Goal: Task Accomplishment & Management: Complete application form

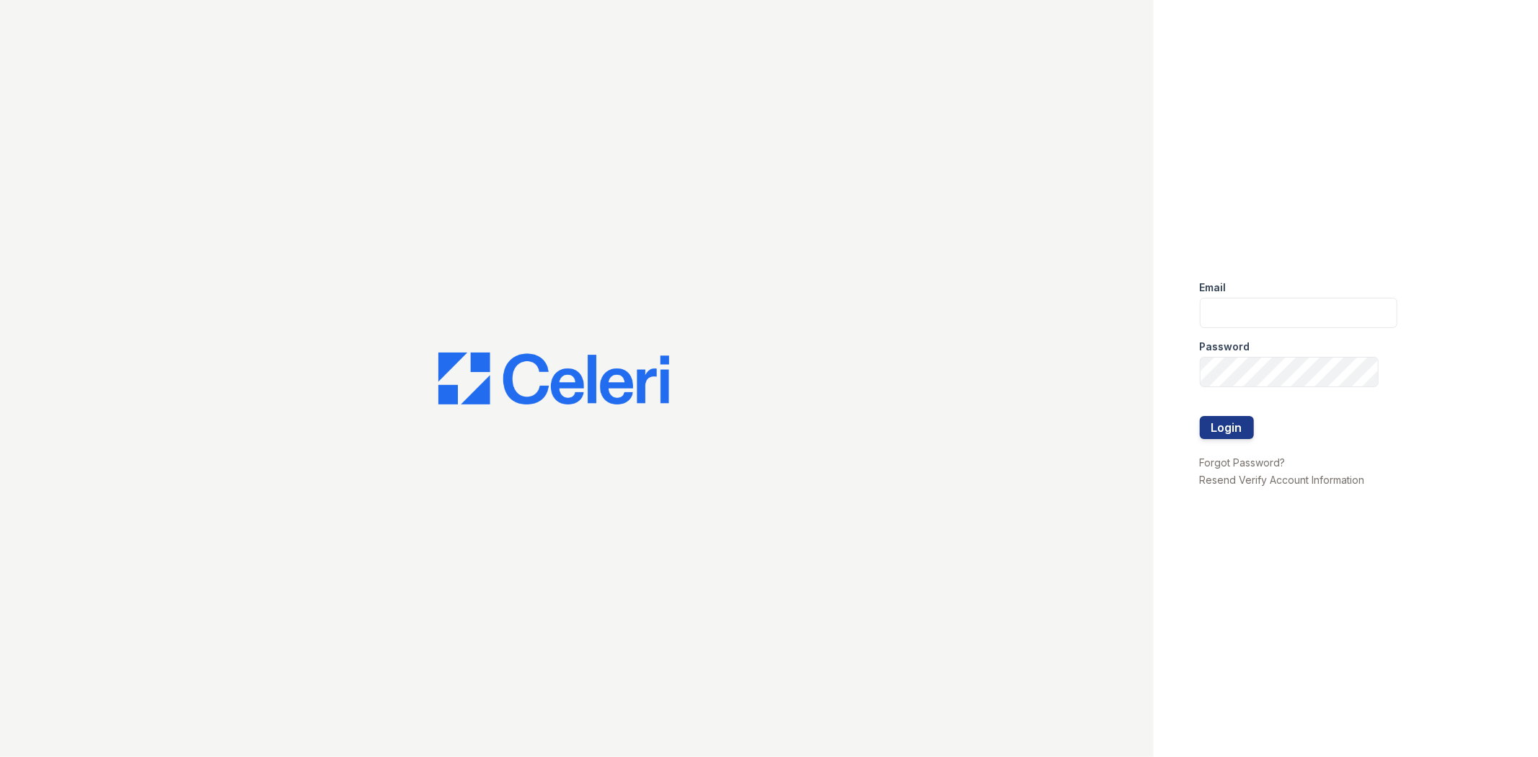
click at [1239, 275] on div "Email" at bounding box center [1299, 283] width 198 height 29
click at [1242, 312] on input "email" at bounding box center [1299, 313] width 198 height 30
type input "gmarchese@trinity-pm.com"
click at [1200, 416] on button "Login" at bounding box center [1227, 427] width 54 height 23
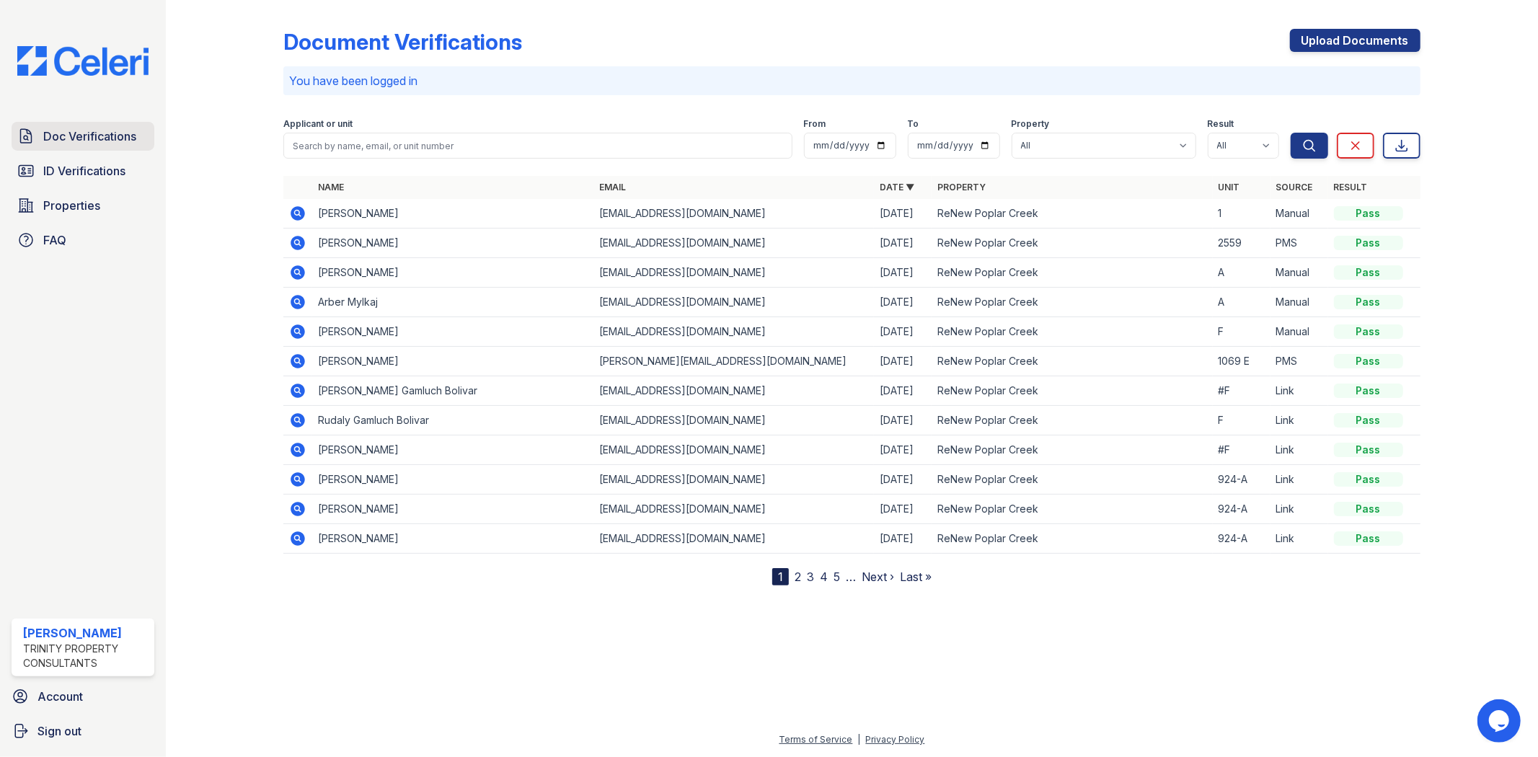
click at [92, 137] on span "Doc Verifications" at bounding box center [89, 136] width 93 height 17
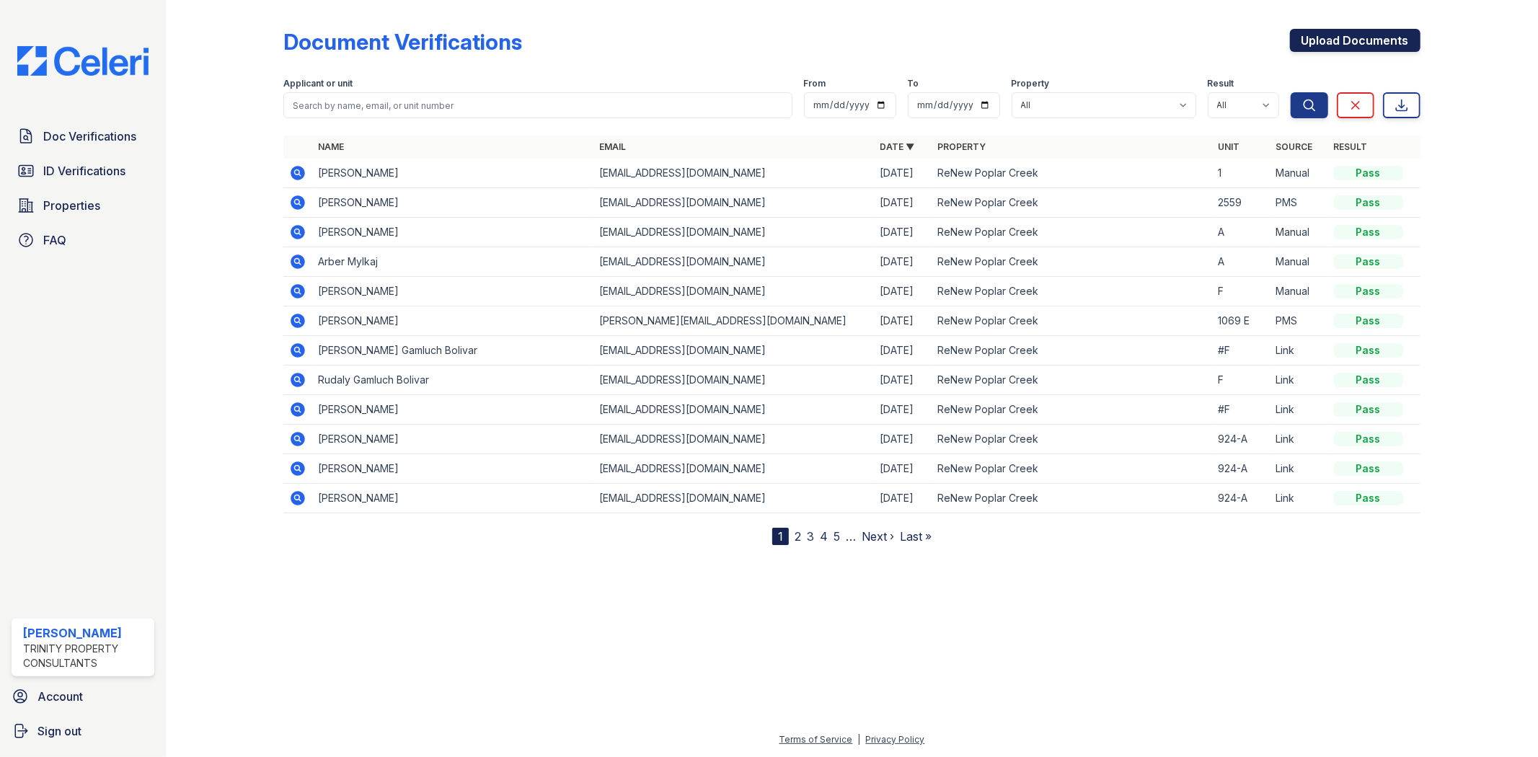
click at [1340, 47] on link "Upload Documents" at bounding box center [1355, 40] width 131 height 23
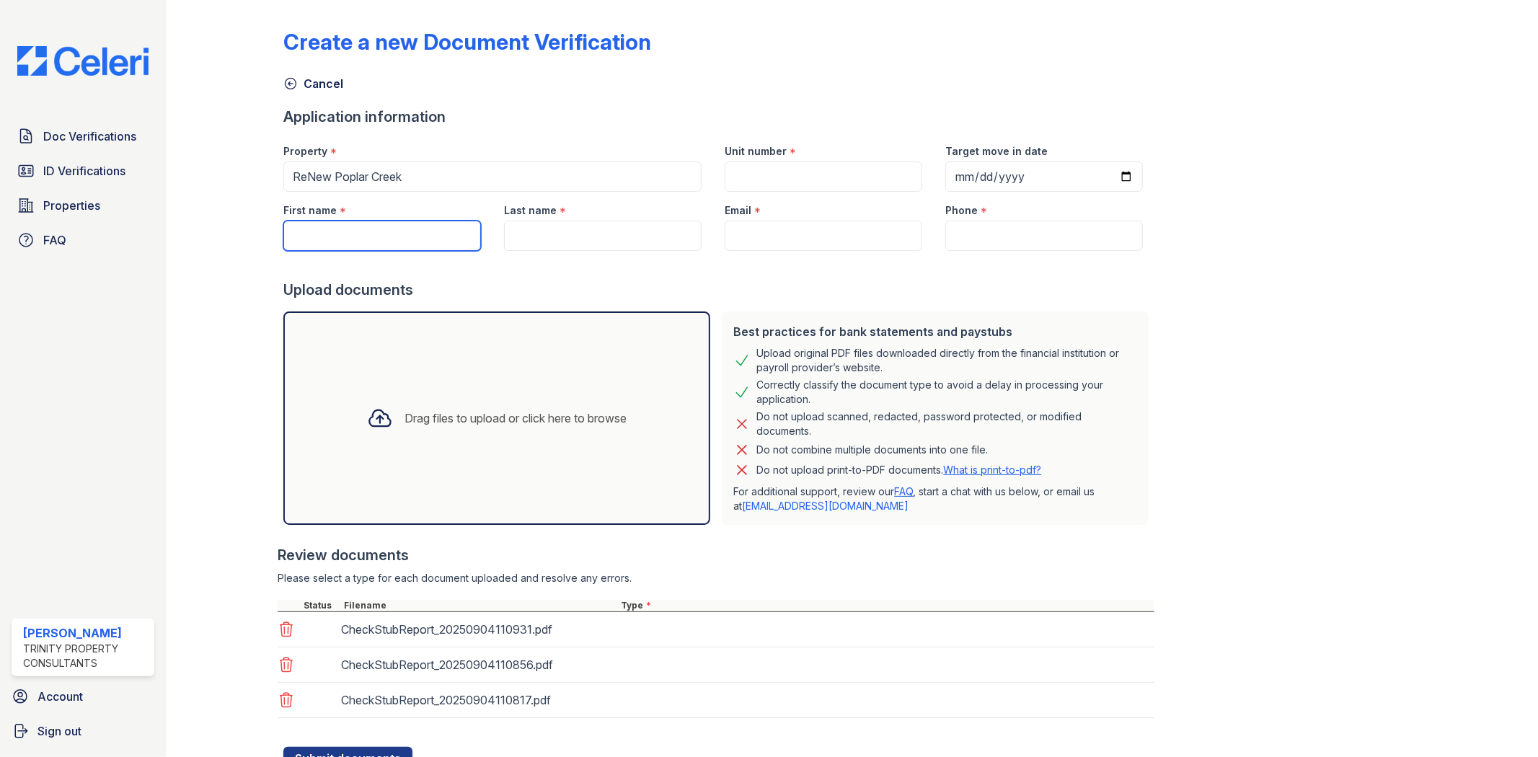
click at [366, 244] on input "First name" at bounding box center [382, 236] width 198 height 30
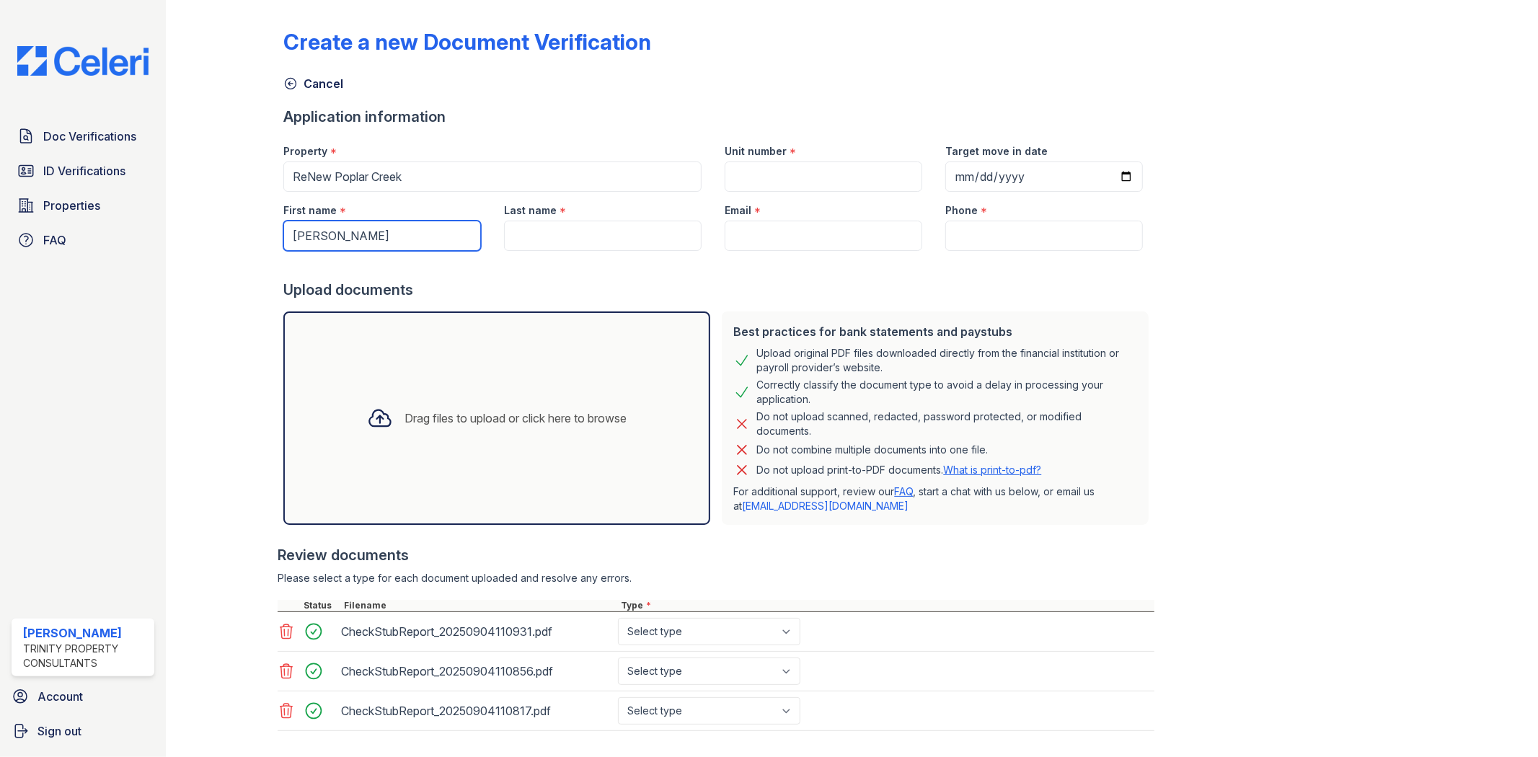
type input "[PERSON_NAME]"
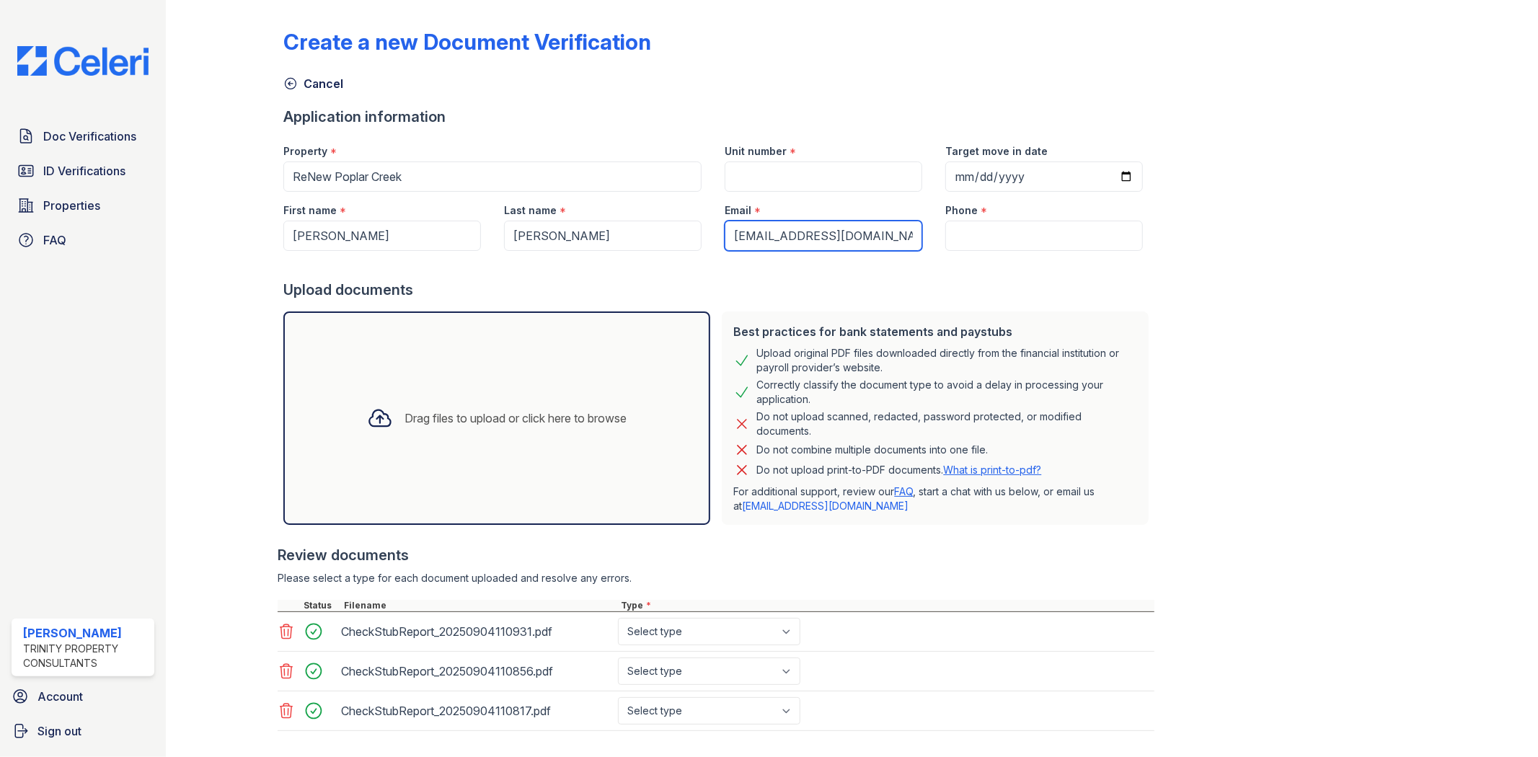
type input "[EMAIL_ADDRESS][DOMAIN_NAME]"
type input "8475449304"
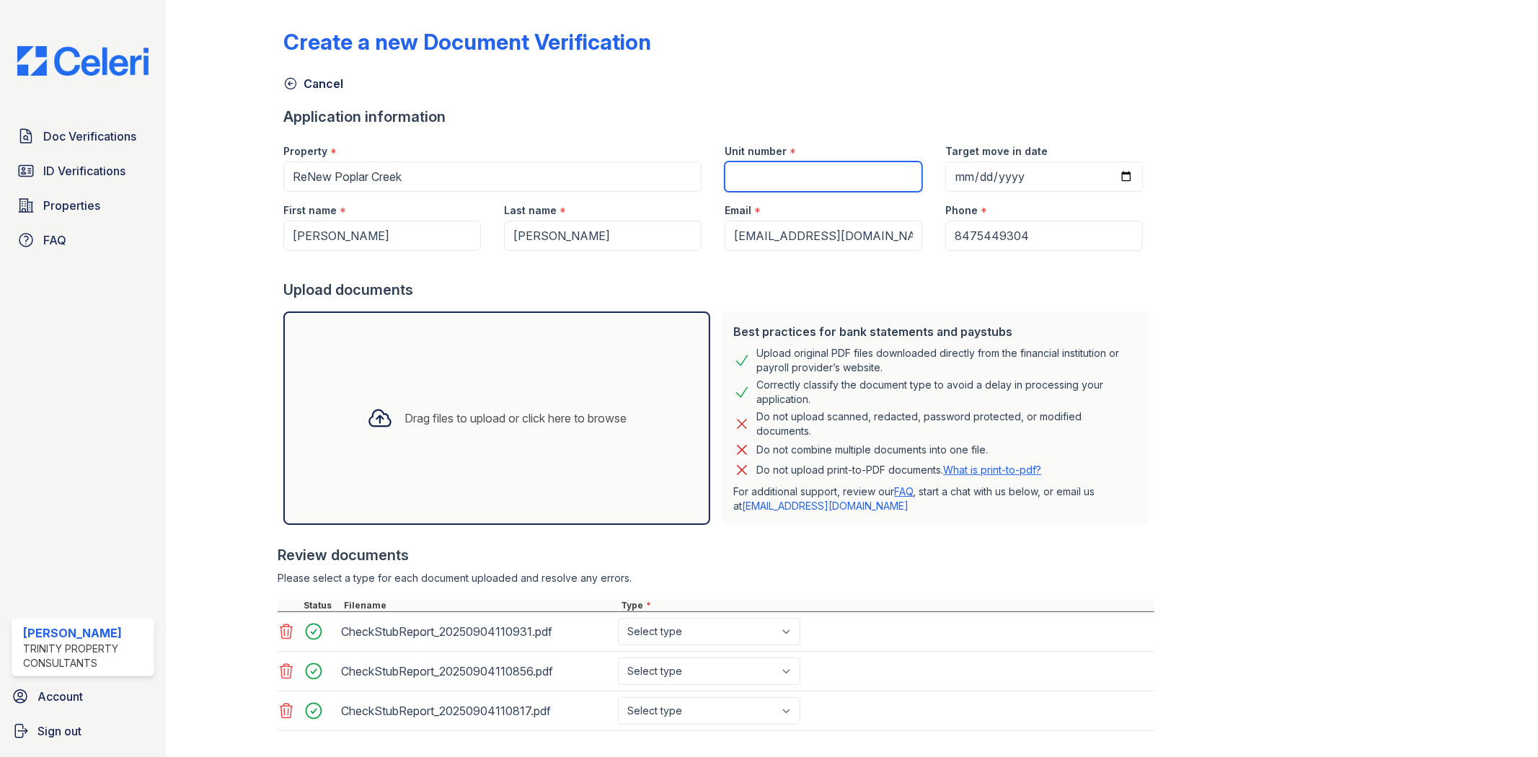
click at [789, 171] on input "Unit number" at bounding box center [824, 177] width 198 height 30
type input "931 E"
click at [671, 637] on select "Select type Paystub Bank Statement Offer Letter Tax Documents Benefit Award Let…" at bounding box center [709, 631] width 182 height 27
click at [696, 640] on select "Select type Paystub Bank Statement Offer Letter Tax Documents Benefit Award Let…" at bounding box center [709, 631] width 182 height 27
select select "paystub"
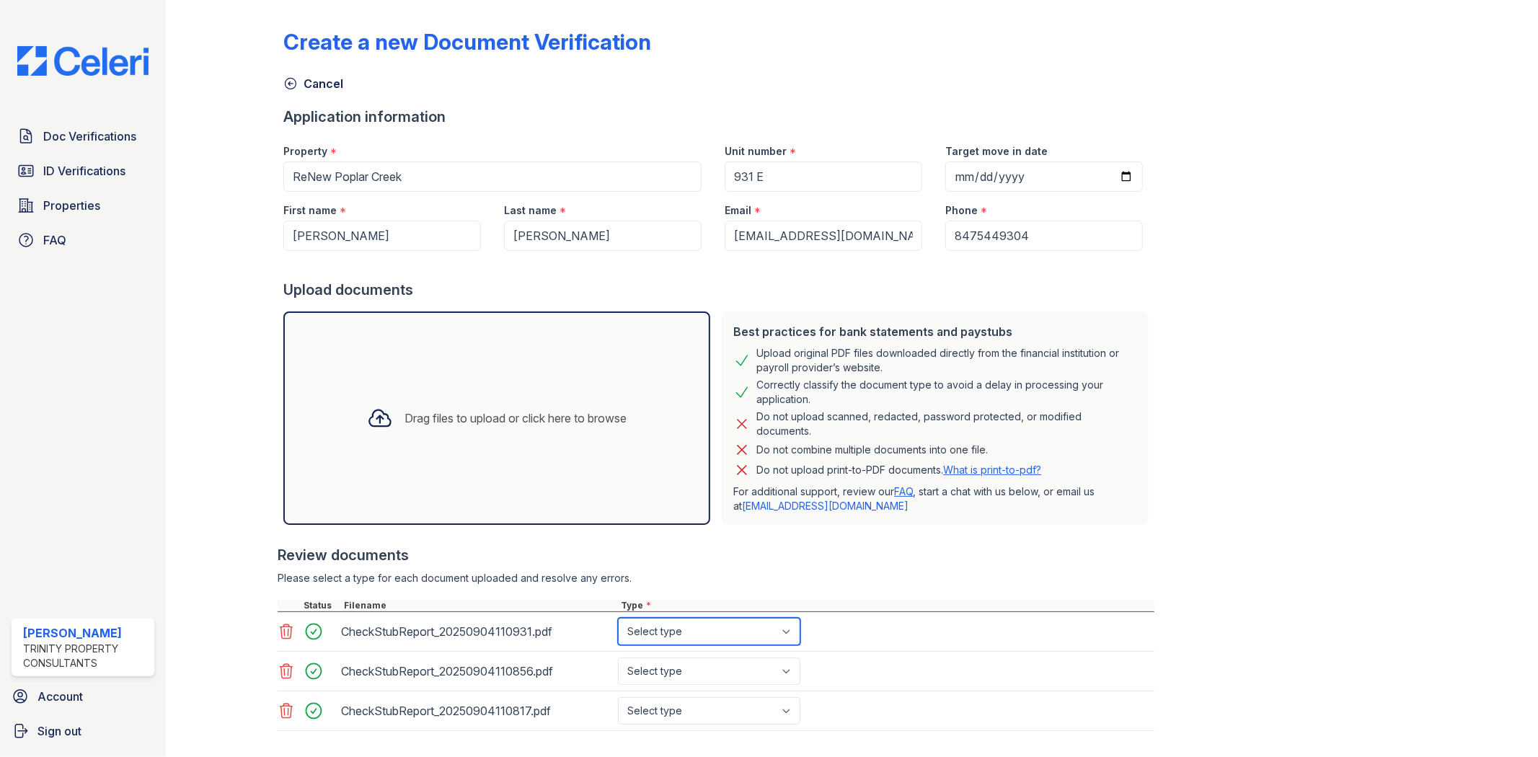
click at [618, 618] on select "Select type Paystub Bank Statement Offer Letter Tax Documents Benefit Award Let…" at bounding box center [709, 631] width 182 height 27
click at [702, 661] on select "Select type Paystub Bank Statement Offer Letter Tax Documents Benefit Award Let…" at bounding box center [709, 671] width 182 height 27
select select "paystub"
click at [618, 658] on select "Select type Paystub Bank Statement Offer Letter Tax Documents Benefit Award Let…" at bounding box center [709, 671] width 182 height 27
click at [693, 717] on select "Select type Paystub Bank Statement Offer Letter Tax Documents Benefit Award Let…" at bounding box center [709, 710] width 182 height 27
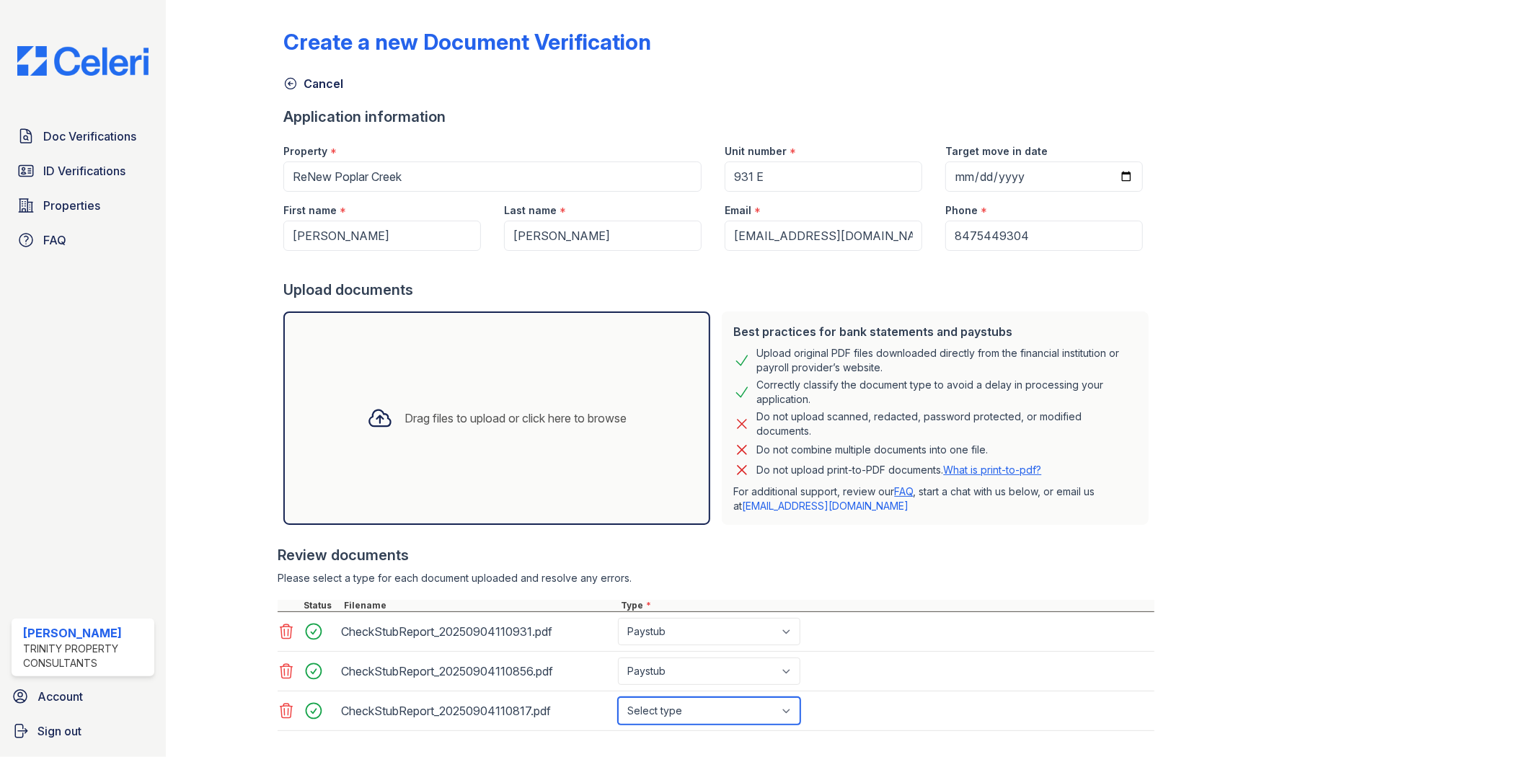
select select "paystub"
click at [618, 697] on select "Select type Paystub Bank Statement Offer Letter Tax Documents Benefit Award Let…" at bounding box center [709, 710] width 182 height 27
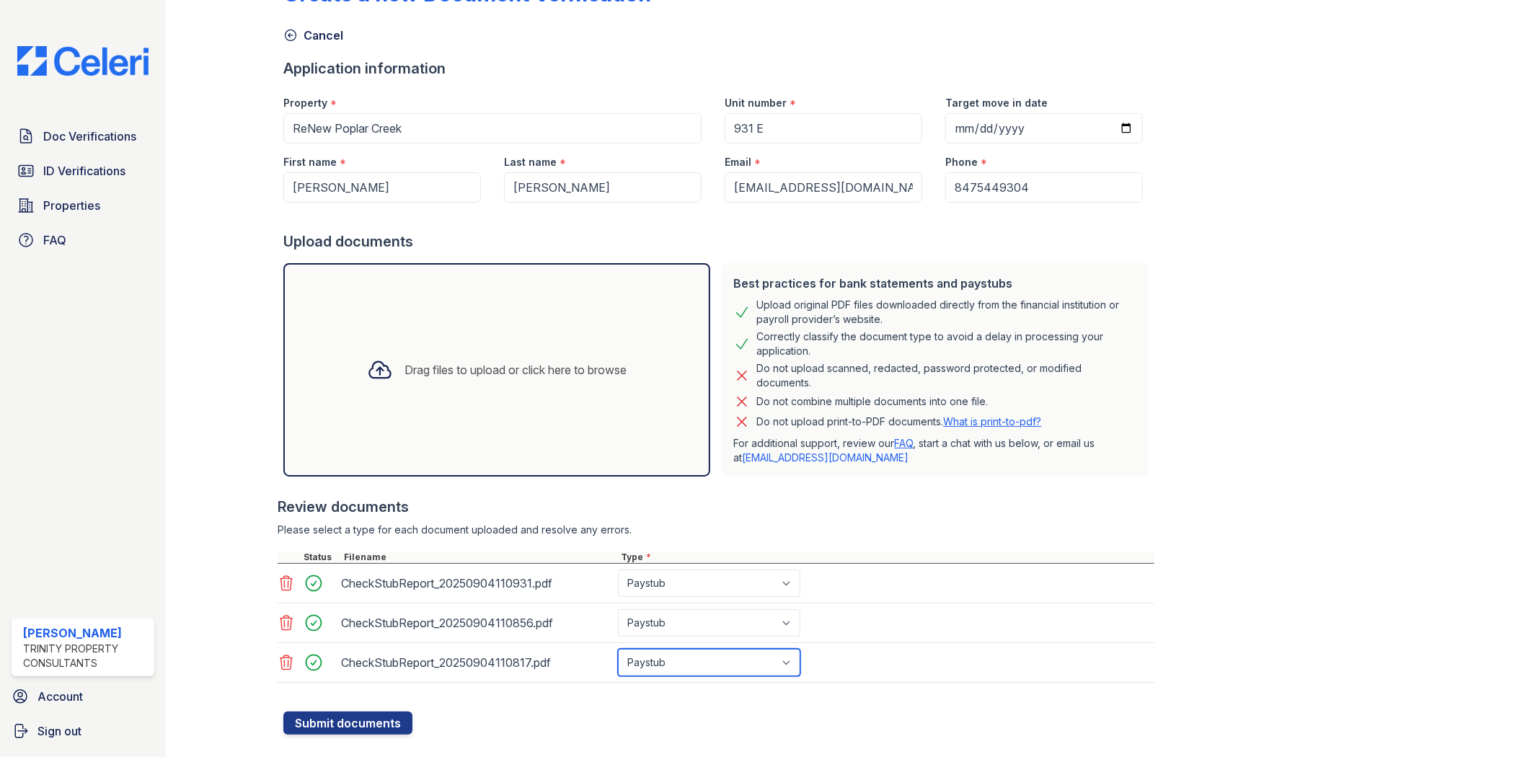
scroll to position [76, 0]
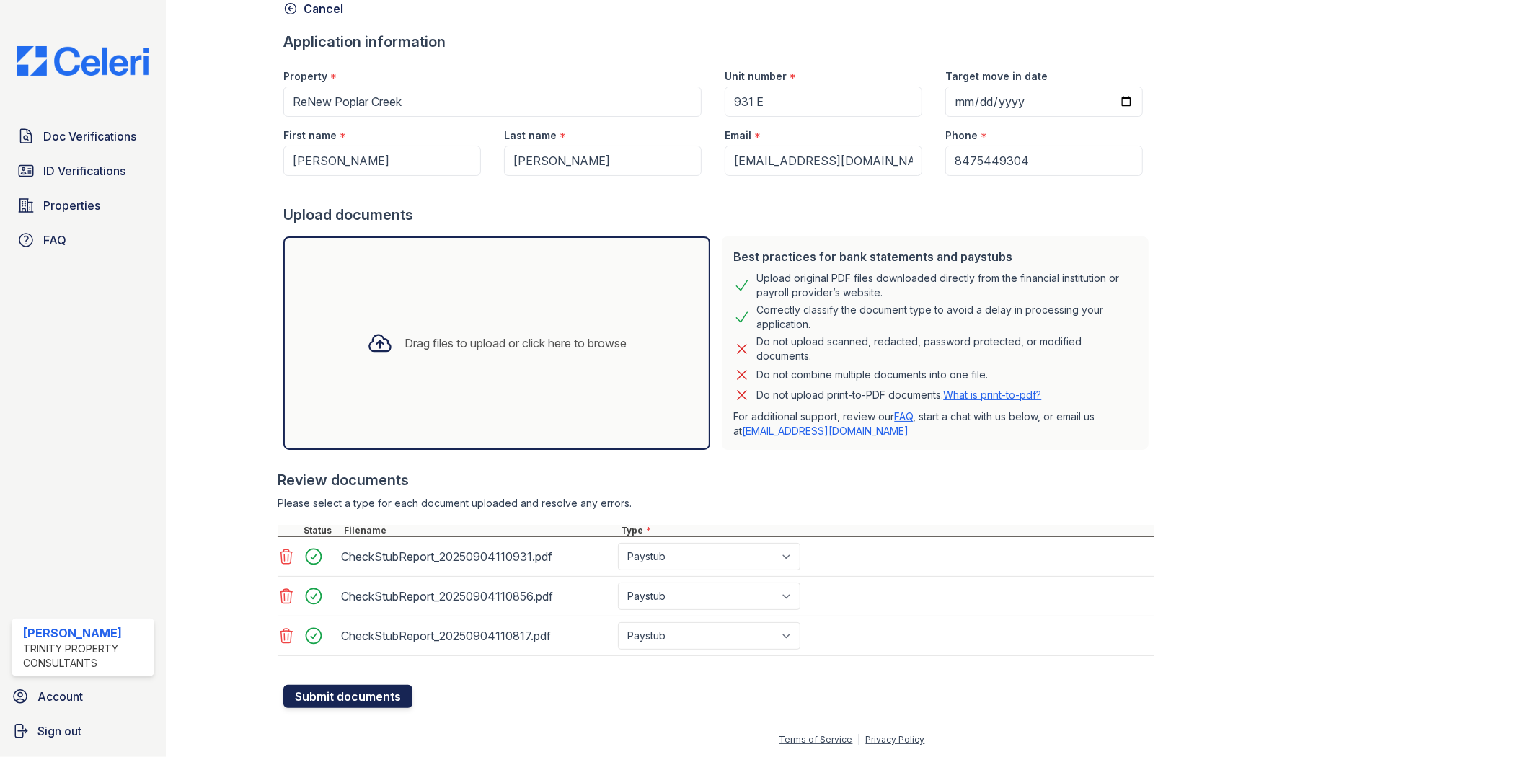
click at [373, 695] on button "Submit documents" at bounding box center [347, 696] width 129 height 23
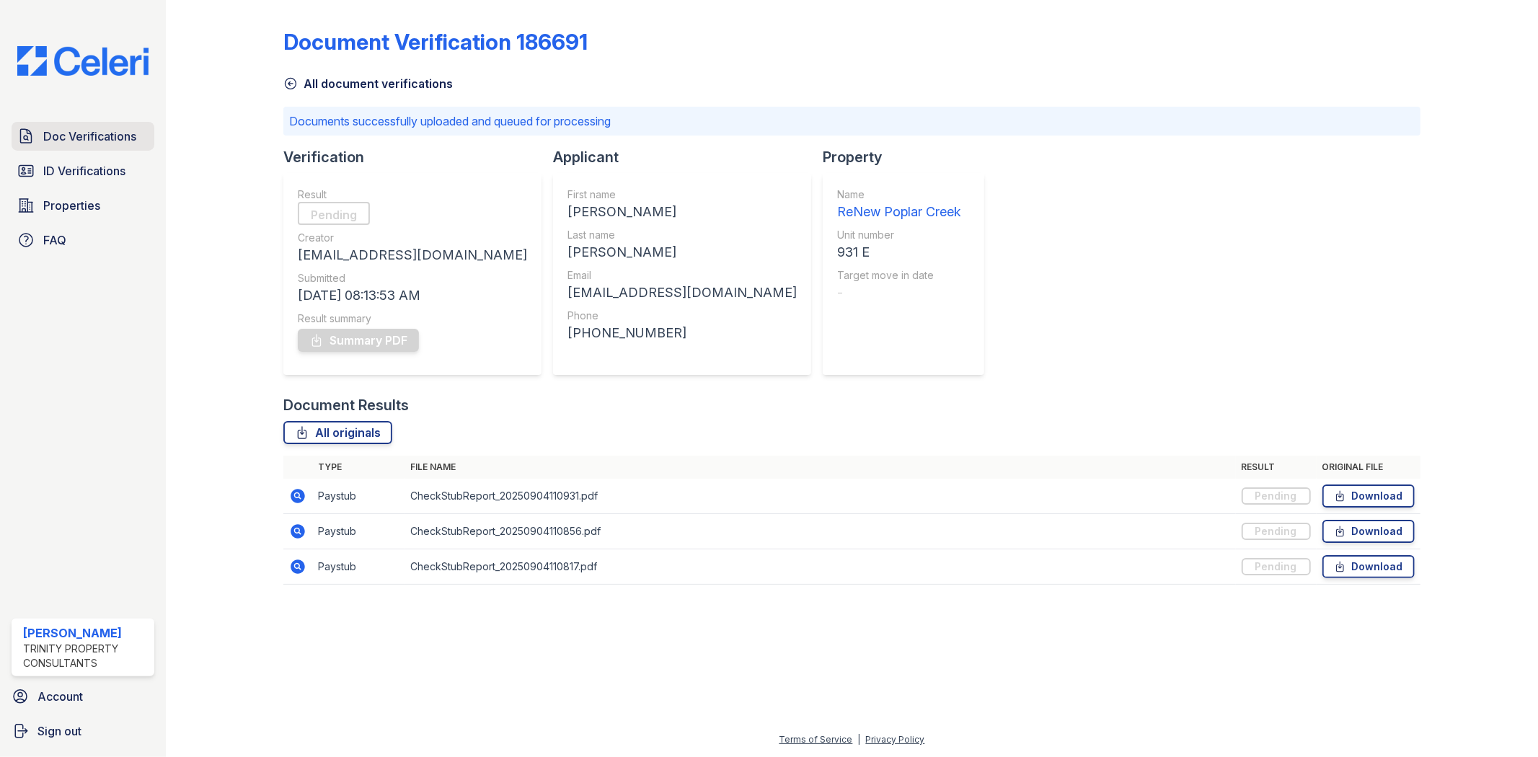
click at [68, 137] on span "Doc Verifications" at bounding box center [89, 136] width 93 height 17
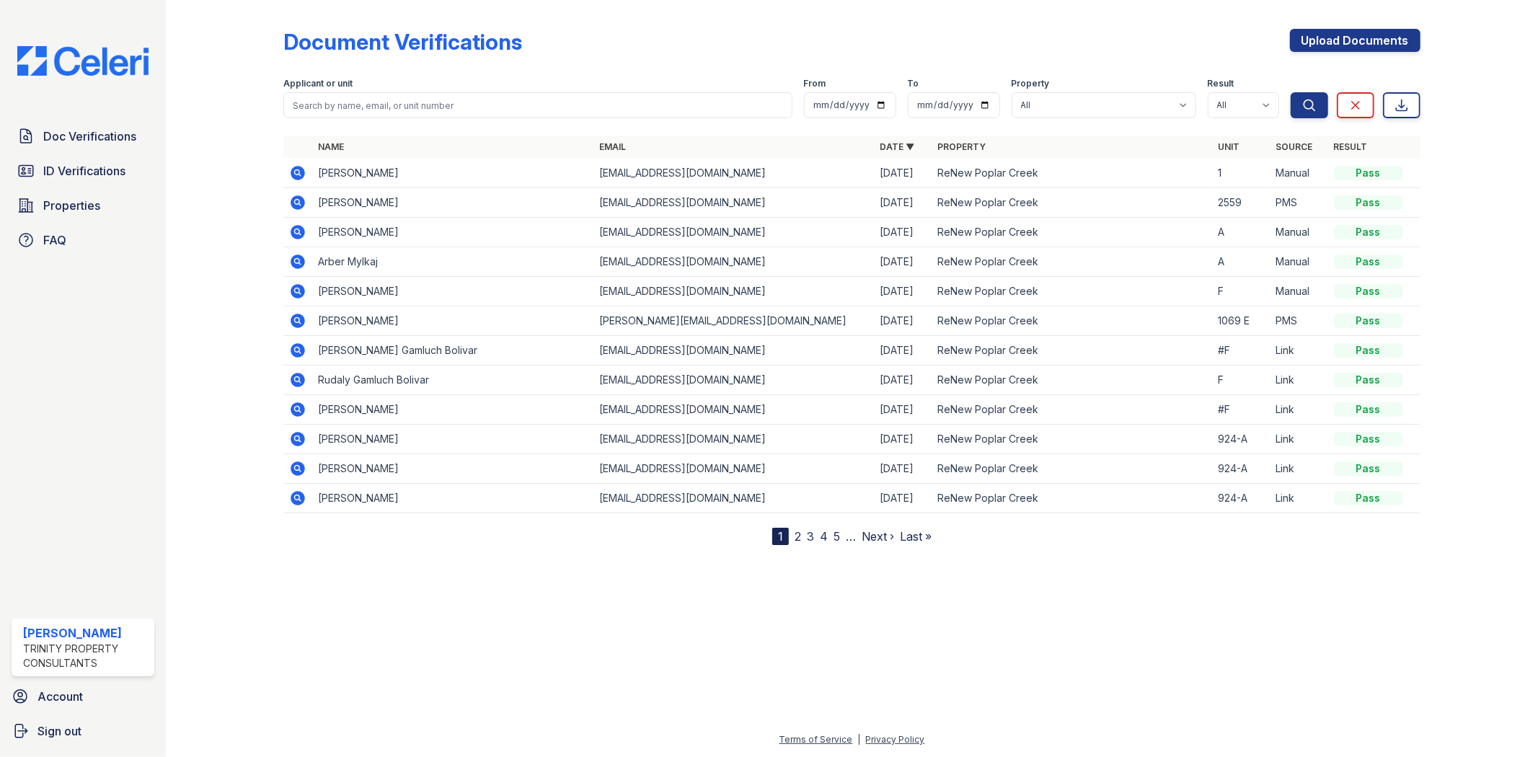
click at [68, 137] on span "Doc Verifications" at bounding box center [89, 136] width 93 height 17
click at [301, 170] on icon at bounding box center [298, 173] width 14 height 14
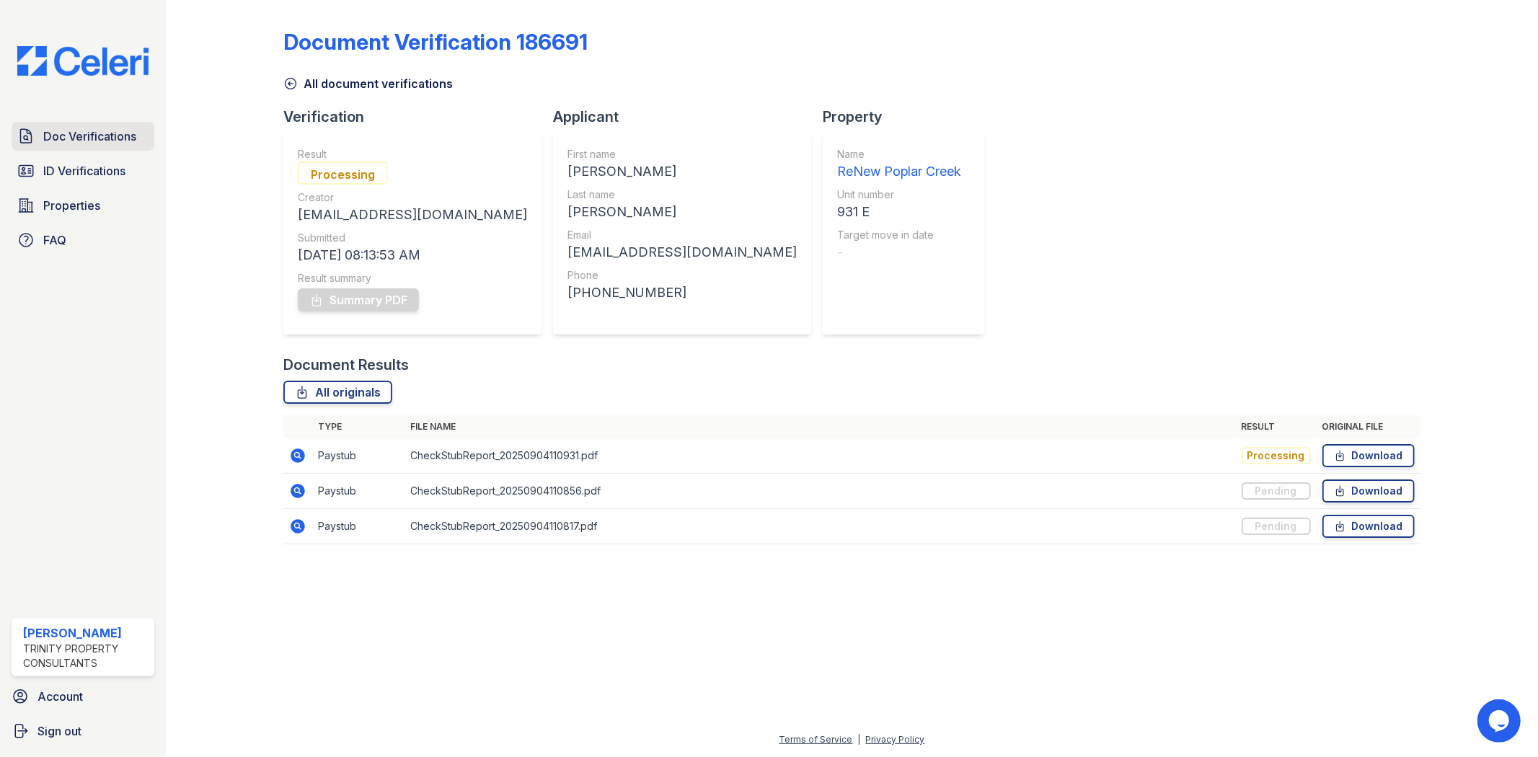
click at [94, 130] on span "Doc Verifications" at bounding box center [89, 136] width 93 height 17
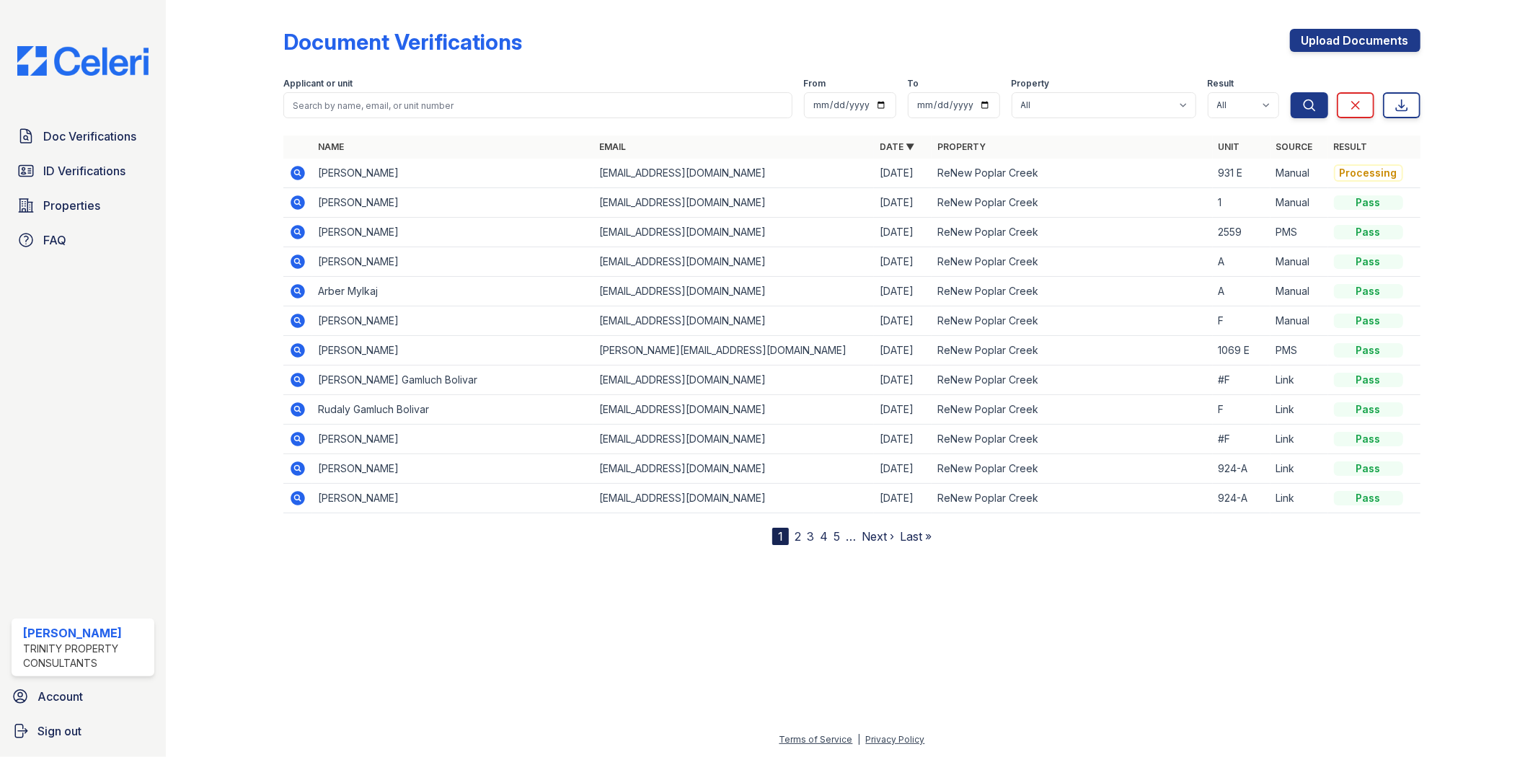
click at [301, 168] on icon at bounding box center [298, 173] width 14 height 14
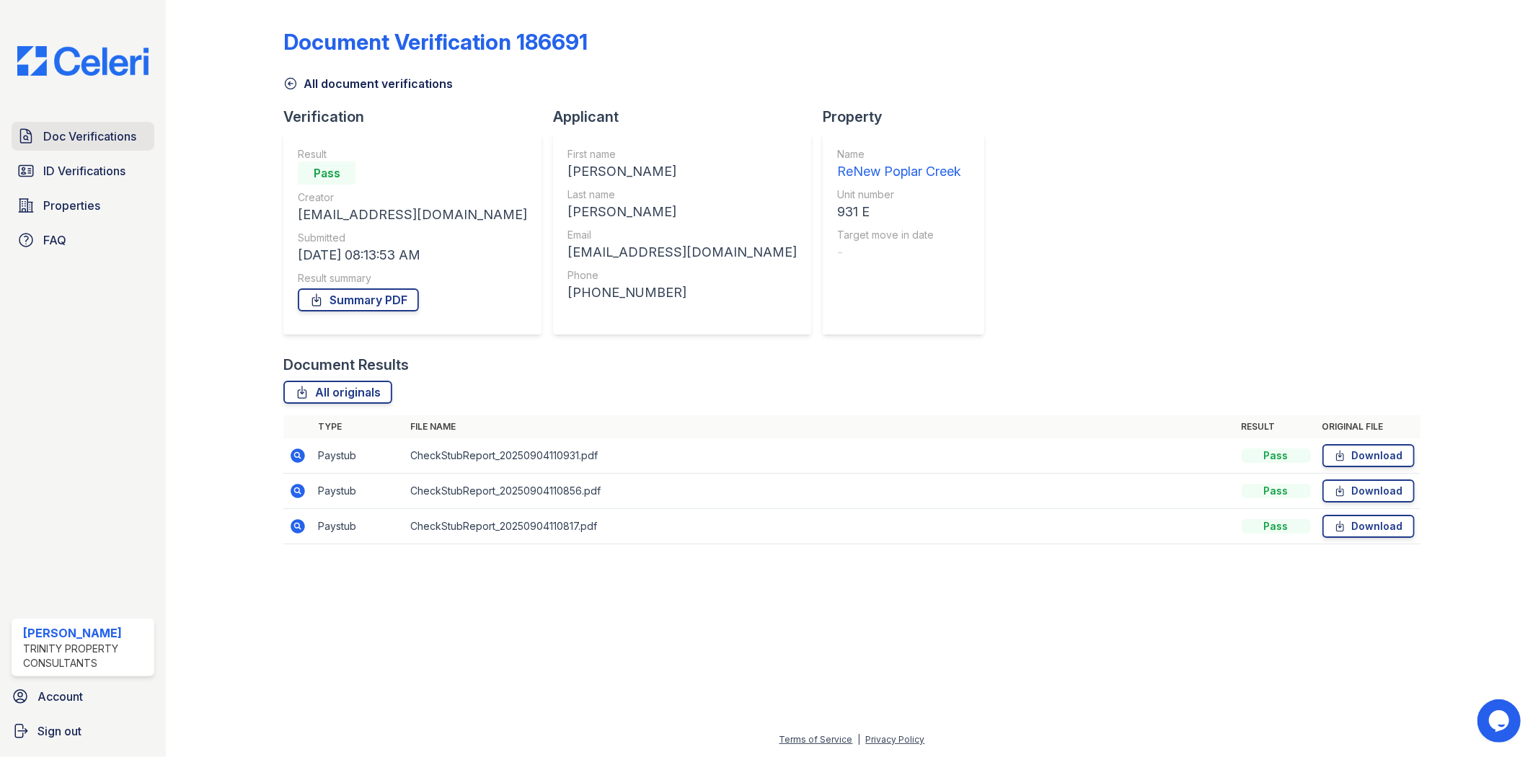
click at [131, 128] on span "Doc Verifications" at bounding box center [89, 136] width 93 height 17
